Goal: Understand site structure: Grasp the organization and layout of the website

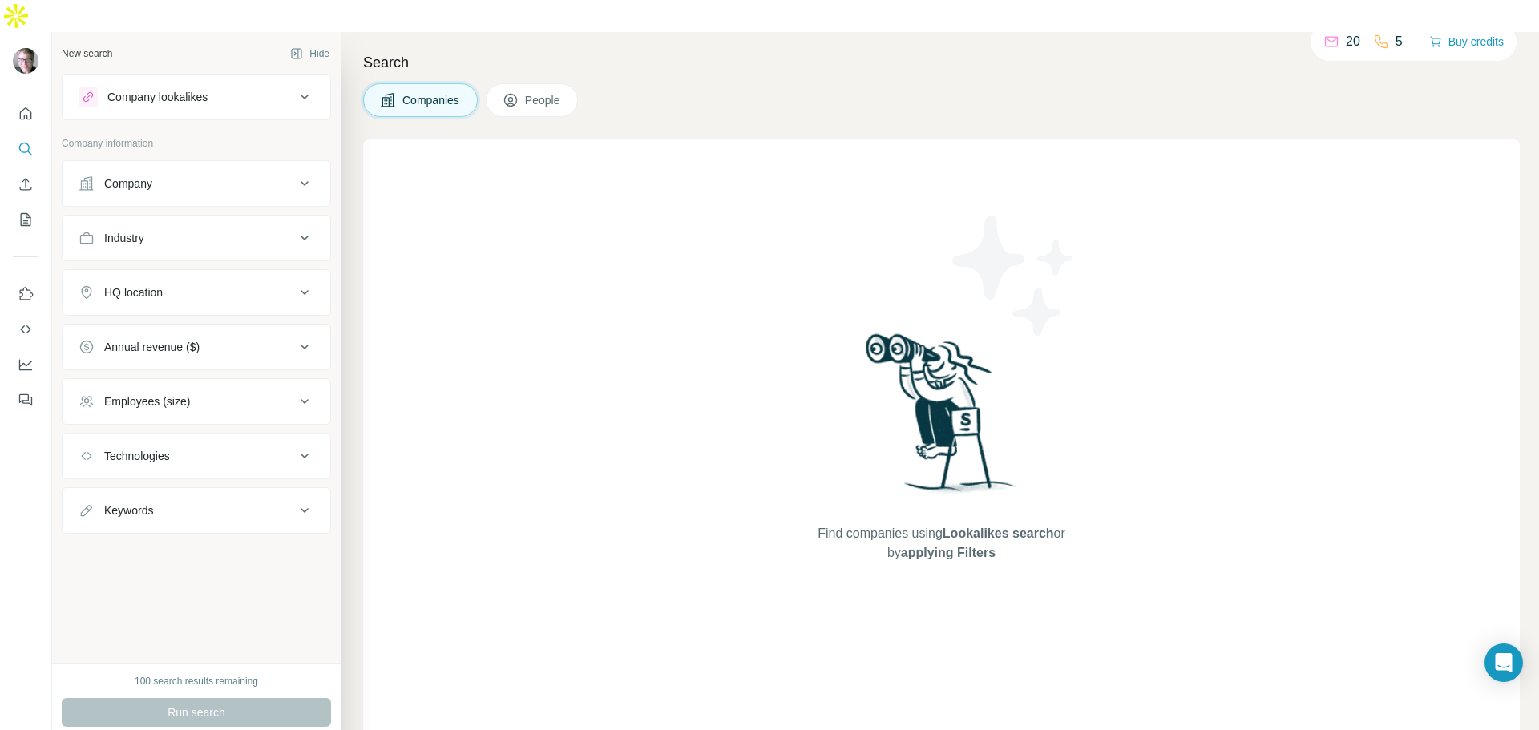
click at [632, 449] on div "Find companies using Lookalikes search or by applying Filters" at bounding box center [941, 445] width 1156 height 613
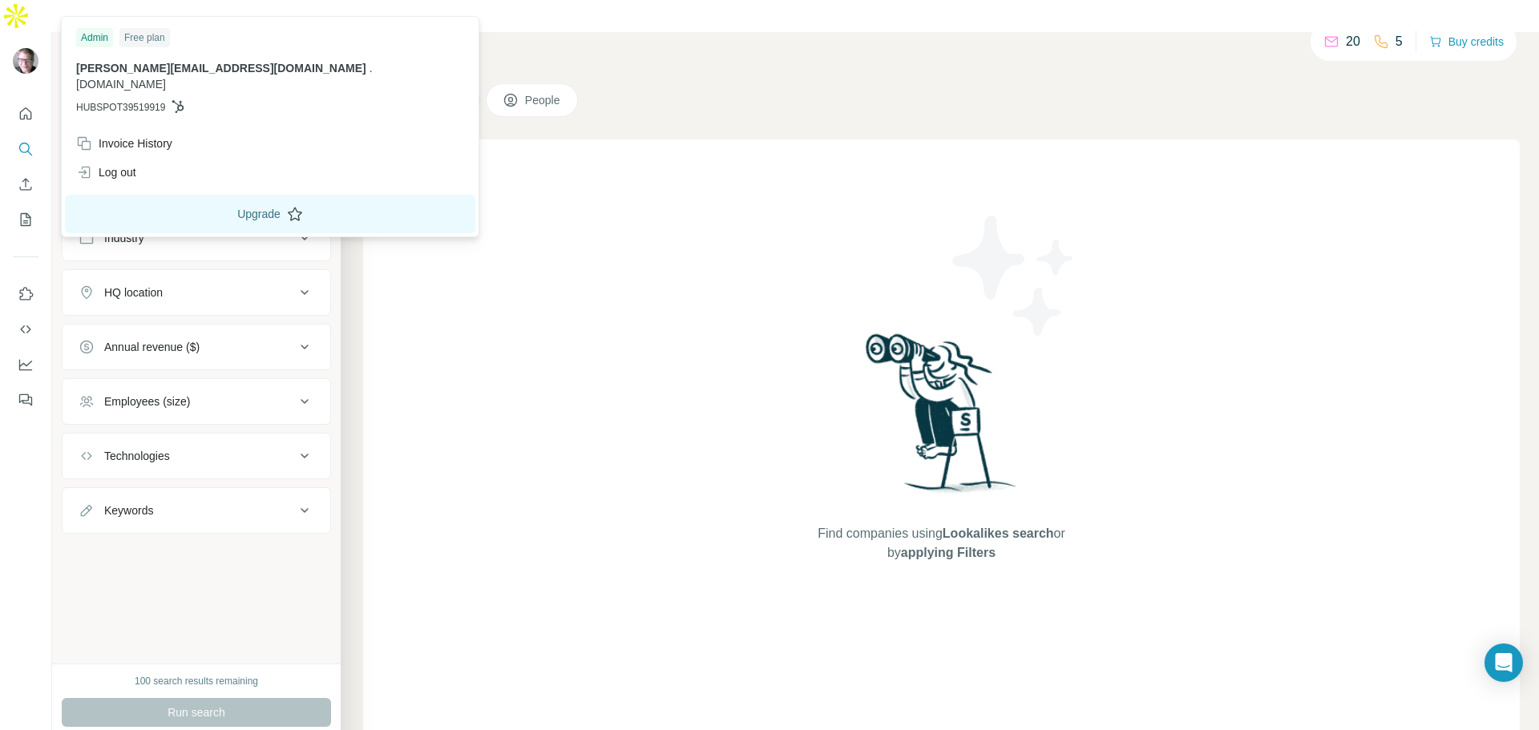
click at [151, 204] on button "Upgrade" at bounding box center [270, 214] width 410 height 38
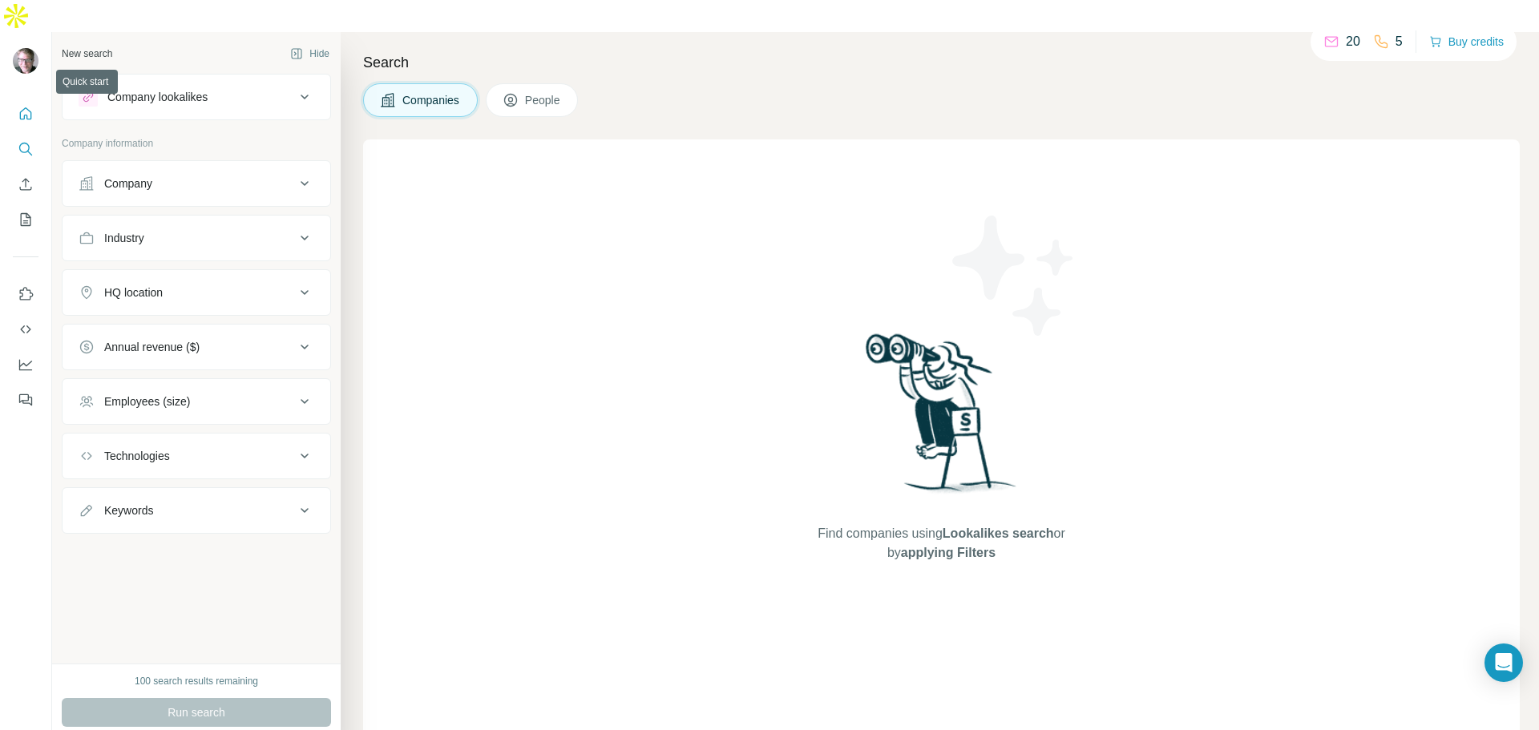
click at [24, 107] on icon "Quick start" at bounding box center [26, 113] width 12 height 12
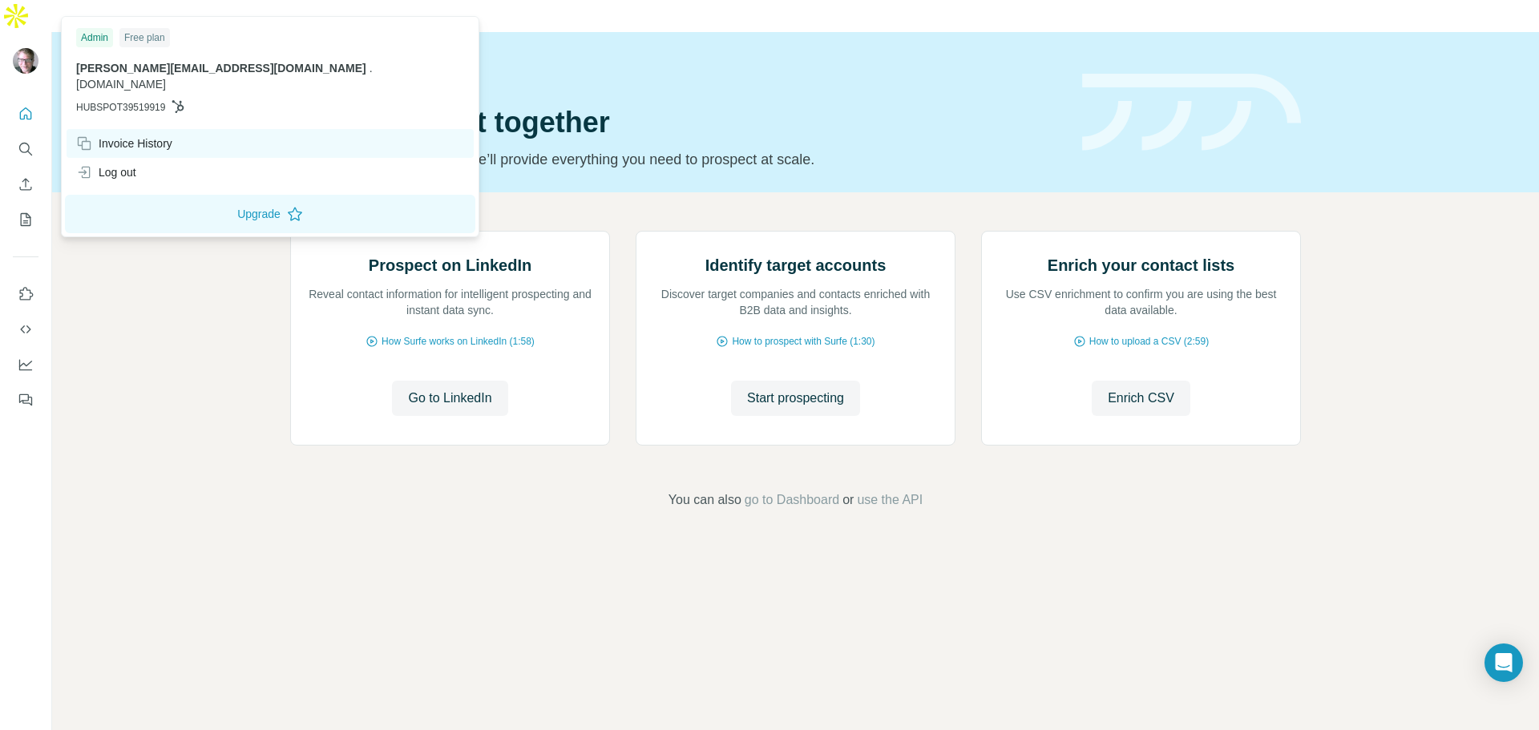
click at [111, 135] on div "Invoice History" at bounding box center [124, 143] width 96 height 16
